Goal: Task Accomplishment & Management: Manage account settings

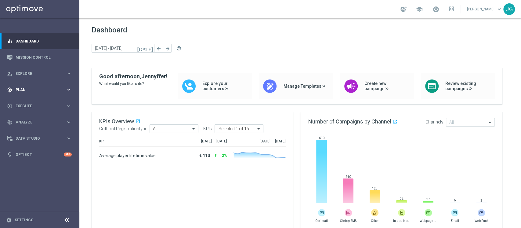
click at [22, 92] on div "gps_fixed Plan keyboard_arrow_right" at bounding box center [39, 89] width 79 height 16
click at [39, 104] on link "Target Groups" at bounding box center [40, 102] width 48 height 5
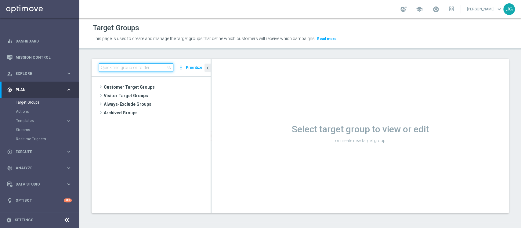
click at [149, 67] on input at bounding box center [136, 67] width 74 height 9
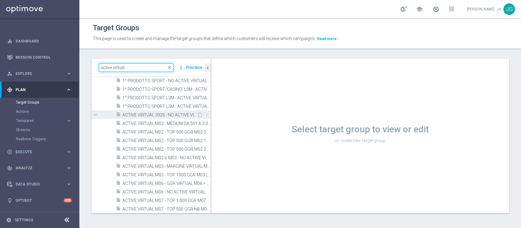
scroll to position [80, 0]
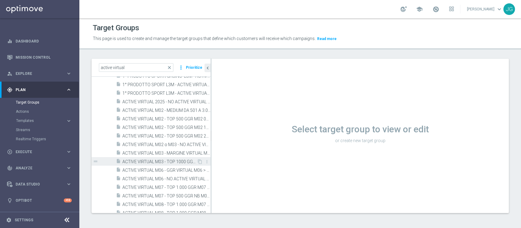
click at [160, 160] on span "ACTIVE VIRTUAL M03 - TOP 1000 GGR M03 (pagamento ad aprile) 25.03" at bounding box center [159, 161] width 74 height 5
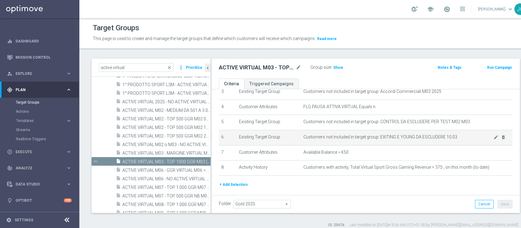
scroll to position [63, 0]
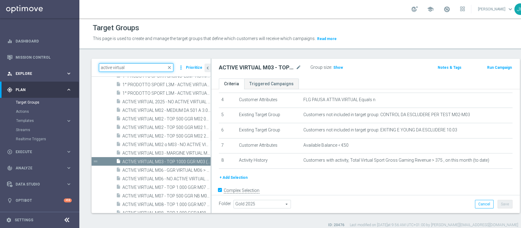
drag, startPoint x: 139, startPoint y: 67, endPoint x: 70, endPoint y: 68, distance: 69.3
click at [73, 68] on main "equalizer Dashboard Mission Control" at bounding box center [260, 114] width 521 height 228
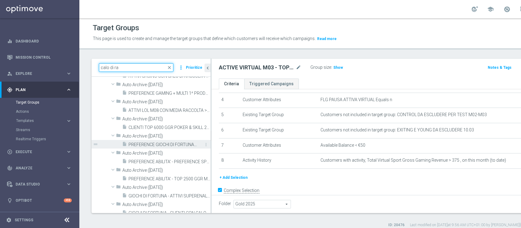
scroll to position [0, 0]
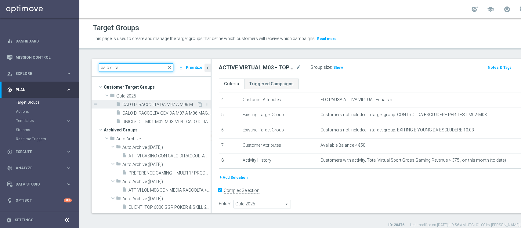
type input "calo di ra"
click at [149, 106] on span "CALO DI RACCOLTA DA M07 A M06 MAGGIORE DEL 30%. CON M06 GGR >80€ 28.07" at bounding box center [159, 104] width 74 height 5
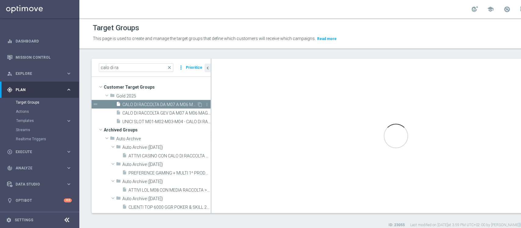
type textarea "(1 AND 2 AND 3 AND 5 and 6 and 7) or 4"
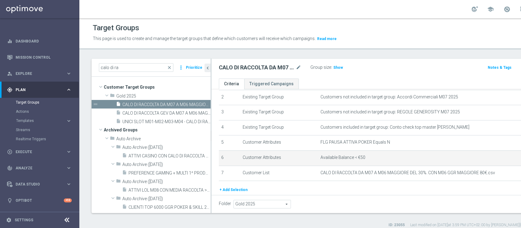
scroll to position [35, 0]
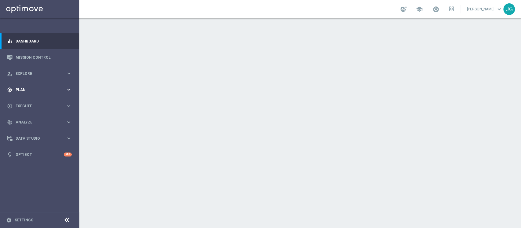
click at [25, 84] on div "gps_fixed Plan keyboard_arrow_right" at bounding box center [39, 89] width 79 height 16
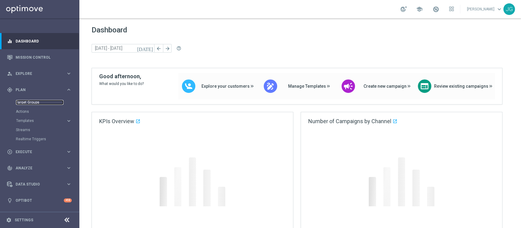
click at [24, 101] on link "Target Groups" at bounding box center [40, 102] width 48 height 5
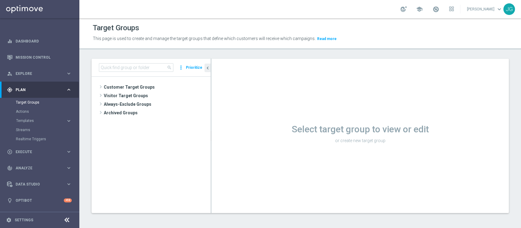
click at [123, 72] on div "search more_vert Prioritize" at bounding box center [151, 68] width 119 height 18
click at [131, 67] on input at bounding box center [136, 67] width 74 height 9
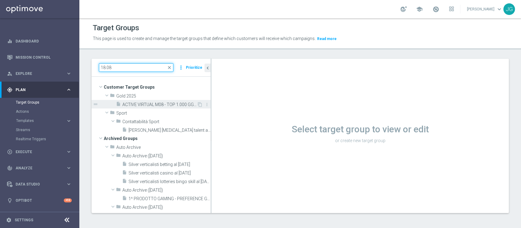
type input "18.08"
click at [153, 106] on span "ACTIVE VIRTUAL M08 - TOP 1.000 GGR M08 18.08" at bounding box center [159, 104] width 74 height 5
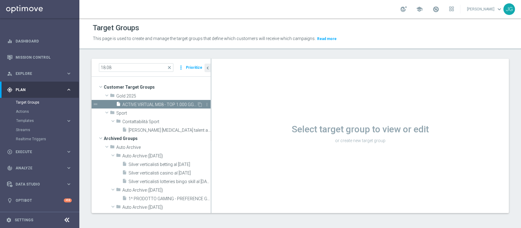
click at [146, 103] on span "ACTIVE VIRTUAL M08 - TOP 1.000 GGR M08 18.08" at bounding box center [159, 104] width 74 height 5
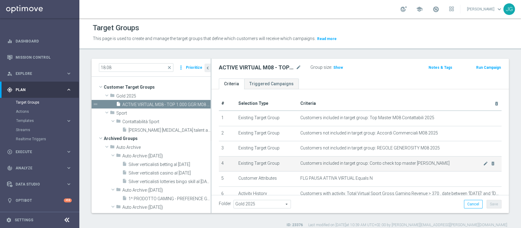
scroll to position [42, 0]
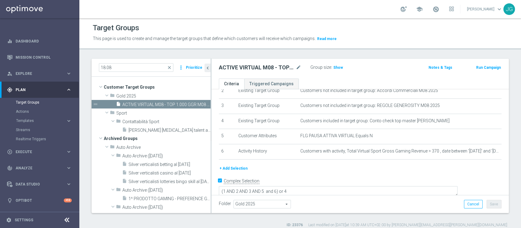
click at [226, 171] on button "+ Add Selection" at bounding box center [233, 168] width 29 height 7
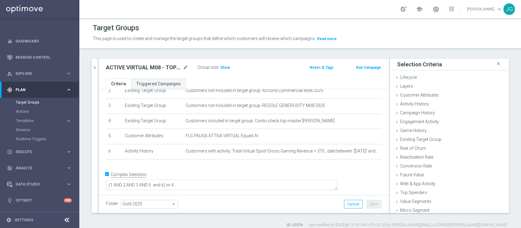
scroll to position [36, 0]
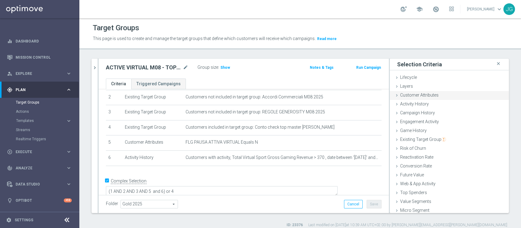
click at [410, 95] on span "Customer Attributes" at bounding box center [419, 94] width 38 height 5
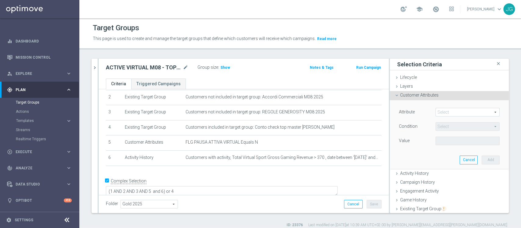
click at [452, 114] on span at bounding box center [467, 112] width 63 height 8
click at [0, 0] on input "search" at bounding box center [0, 0] width 0 height 0
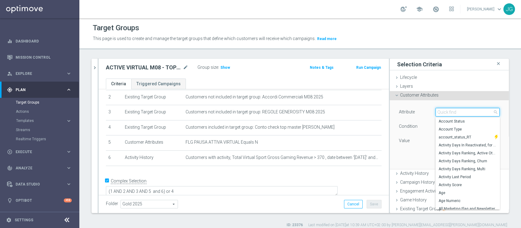
click at [449, 113] on input "search" at bounding box center [467, 112] width 64 height 9
click at [437, 108] on input "search" at bounding box center [467, 112] width 64 height 9
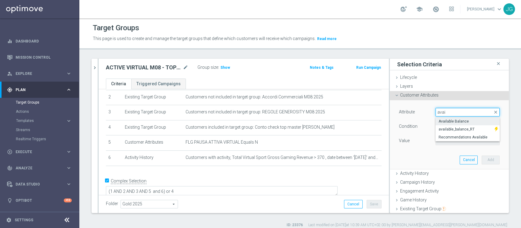
type input "avai"
click at [441, 121] on span "Available Balance" at bounding box center [467, 121] width 58 height 5
type input "Available Balance"
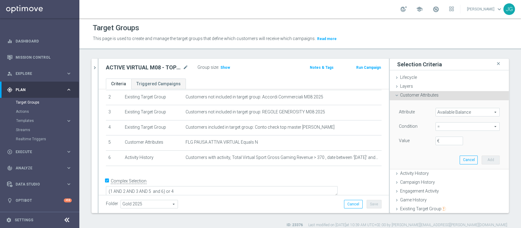
click at [436, 128] on span "=" at bounding box center [467, 126] width 63 height 8
click at [442, 131] on label "<" at bounding box center [467, 135] width 64 height 8
type input "<"
click at [436, 139] on input "€" at bounding box center [448, 140] width 27 height 9
type input "50"
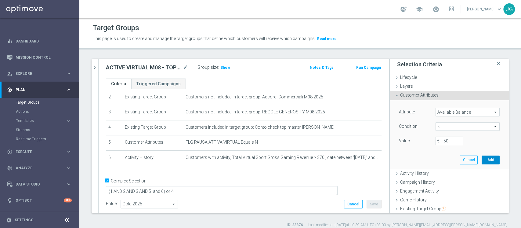
click at [481, 160] on button "Add" at bounding box center [490, 159] width 18 height 9
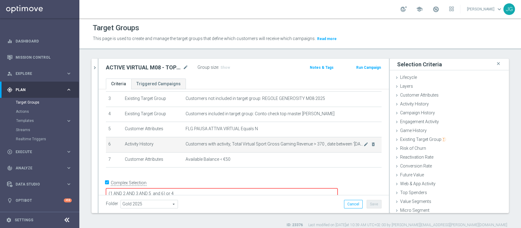
scroll to position [50, 0]
click at [363, 145] on icon "mode_edit" at bounding box center [365, 143] width 5 height 5
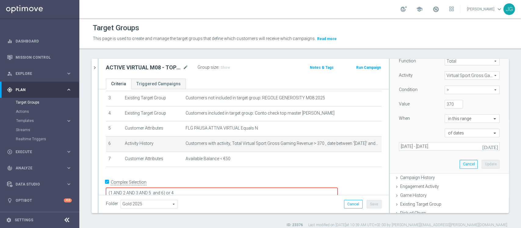
scroll to position [94, 0]
click at [483, 147] on icon "[DATE]" at bounding box center [490, 145] width 16 height 5
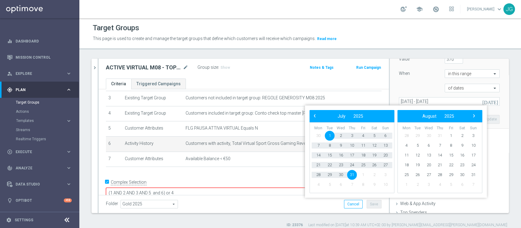
scroll to position [138, 0]
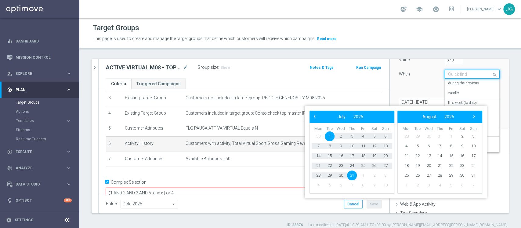
click at [492, 75] on span at bounding box center [496, 74] width 8 height 8
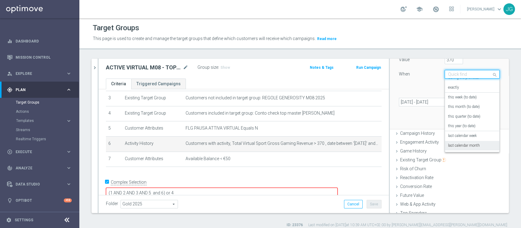
scroll to position [3, 0]
click at [450, 110] on label "this month (to date)" at bounding box center [464, 109] width 32 height 5
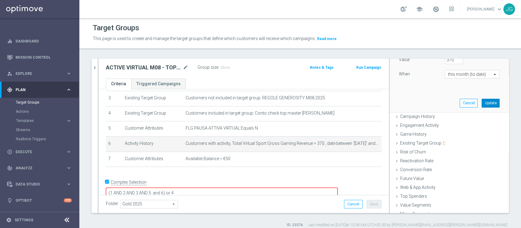
click at [481, 102] on button "Update" at bounding box center [490, 103] width 18 height 9
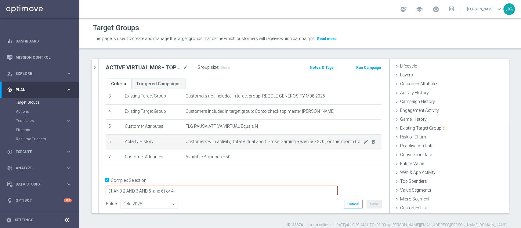
scroll to position [5, 0]
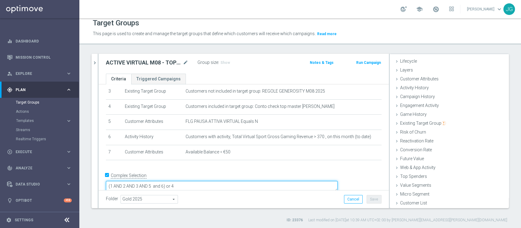
click at [207, 181] on textarea "(1 AND 2 AND 3 AND 5 and 6) or 4" at bounding box center [222, 186] width 232 height 11
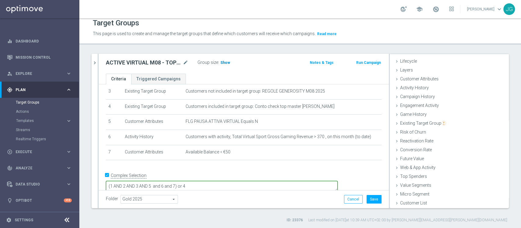
type textarea "(1 AND 2 AND 3 AND 5 and 6 and 7) or 4"
click at [225, 62] on span "Show" at bounding box center [225, 62] width 10 height 4
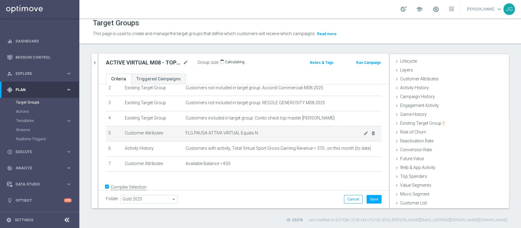
scroll to position [47, 0]
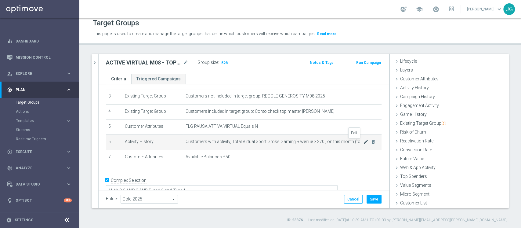
click at [363, 141] on icon "mode_edit" at bounding box center [365, 141] width 5 height 5
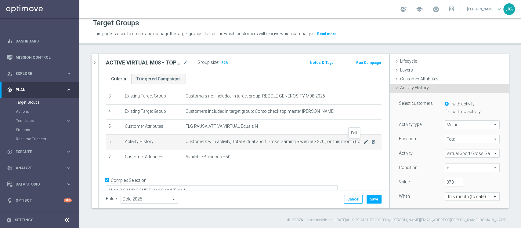
scroll to position [43, 0]
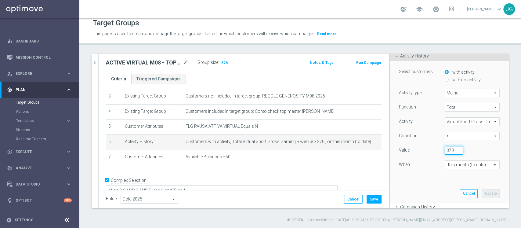
click at [445, 149] on input "370" at bounding box center [454, 150] width 18 height 9
type input "300"
click at [481, 195] on button "Update" at bounding box center [490, 193] width 18 height 9
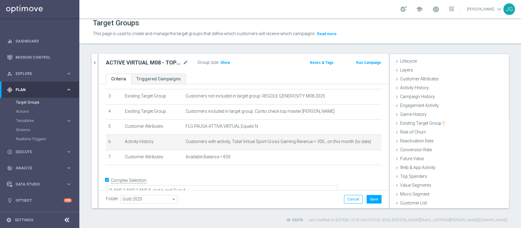
scroll to position [11, 0]
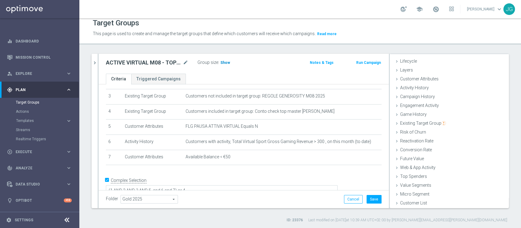
click at [223, 61] on span "Show" at bounding box center [225, 62] width 10 height 4
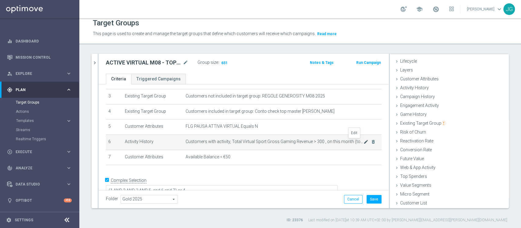
click at [363, 141] on icon "mode_edit" at bounding box center [365, 141] width 5 height 5
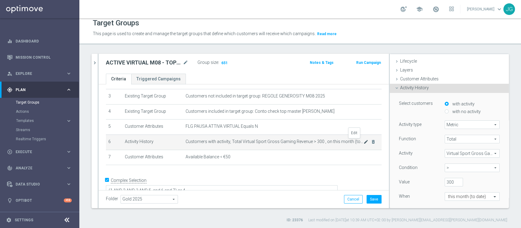
scroll to position [43, 0]
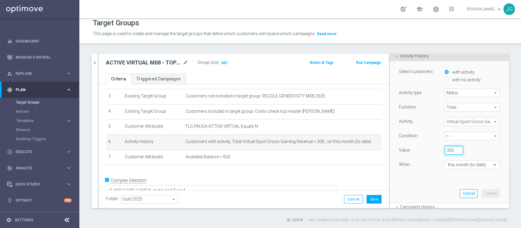
click at [445, 149] on input "300" at bounding box center [454, 150] width 18 height 9
type input "200"
click at [481, 194] on button "Update" at bounding box center [490, 193] width 18 height 9
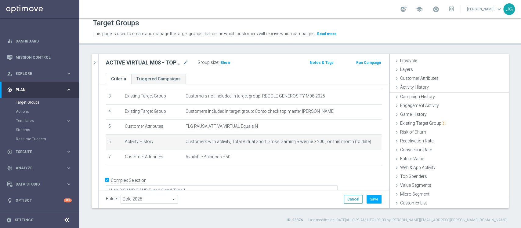
scroll to position [11, 0]
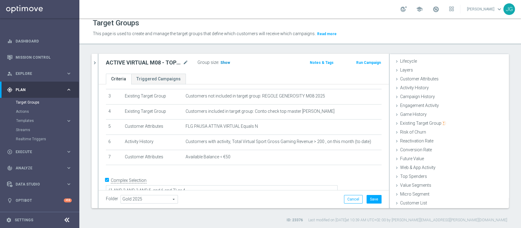
click at [222, 64] on span "Show" at bounding box center [225, 62] width 10 height 4
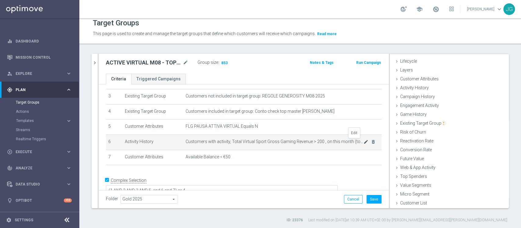
click at [363, 142] on icon "mode_edit" at bounding box center [365, 141] width 5 height 5
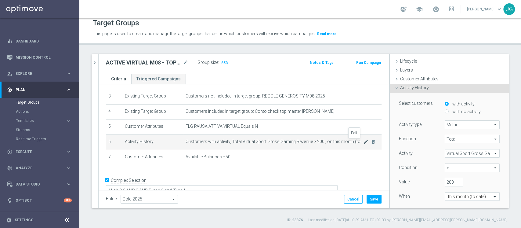
scroll to position [43, 0]
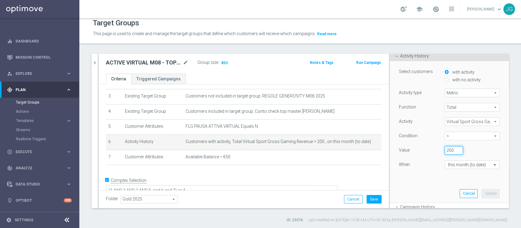
click at [445, 149] on input "200" at bounding box center [454, 150] width 18 height 9
type input "100"
click at [485, 194] on button "Update" at bounding box center [490, 193] width 18 height 9
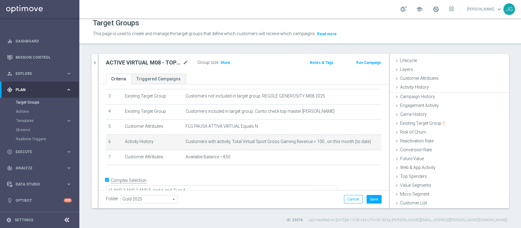
scroll to position [11, 0]
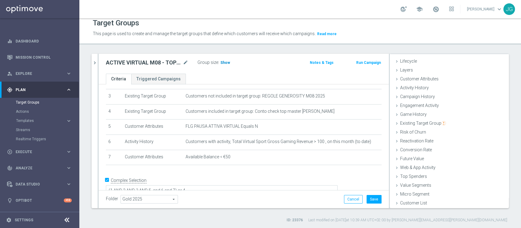
click at [224, 63] on span "Show" at bounding box center [225, 62] width 10 height 4
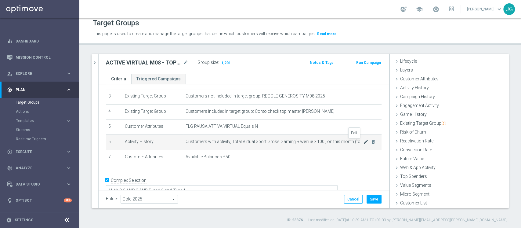
click at [363, 142] on icon "mode_edit" at bounding box center [365, 141] width 5 height 5
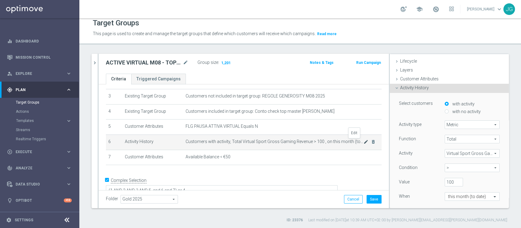
scroll to position [43, 0]
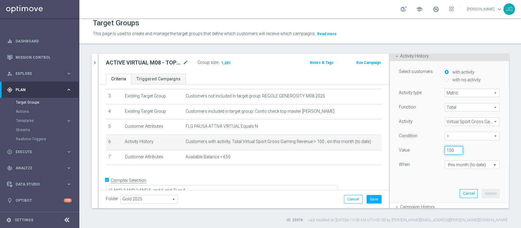
click at [445, 149] on input "100" at bounding box center [454, 150] width 18 height 9
type input "120"
click at [481, 192] on button "Update" at bounding box center [490, 193] width 18 height 9
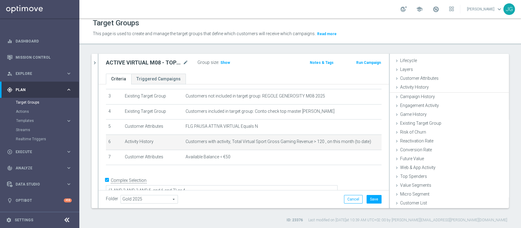
scroll to position [11, 0]
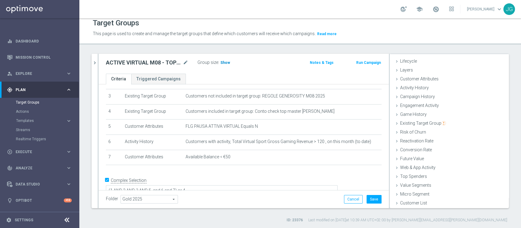
click at [224, 62] on span "Show" at bounding box center [225, 62] width 10 height 4
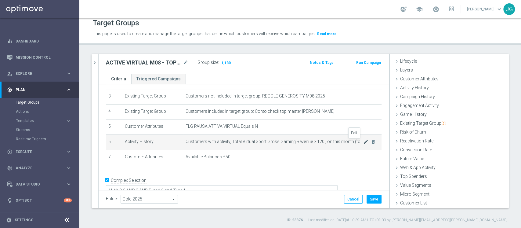
click at [363, 141] on icon "mode_edit" at bounding box center [365, 141] width 5 height 5
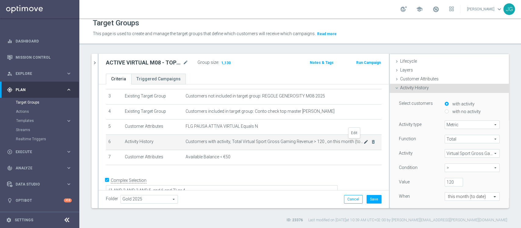
scroll to position [43, 0]
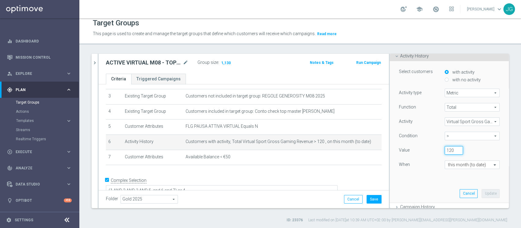
click at [445, 148] on input "120" at bounding box center [454, 150] width 18 height 9
type input "150"
click at [481, 192] on button "Update" at bounding box center [490, 193] width 18 height 9
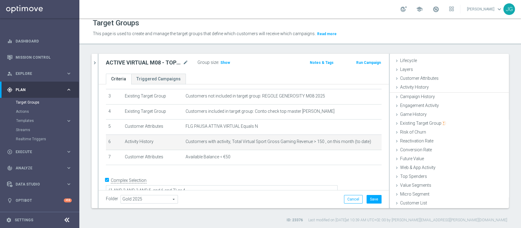
scroll to position [11, 0]
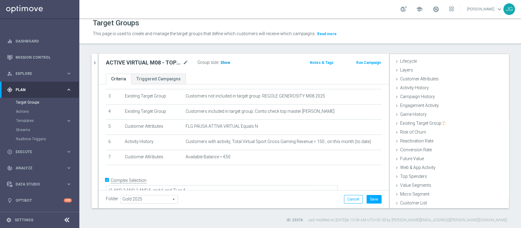
click at [223, 62] on span "Show" at bounding box center [225, 62] width 10 height 4
click at [369, 200] on button "Save" at bounding box center [373, 199] width 15 height 9
